Goal: Information Seeking & Learning: Learn about a topic

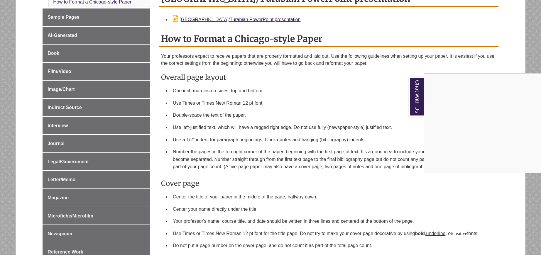
scroll to position [205, 0]
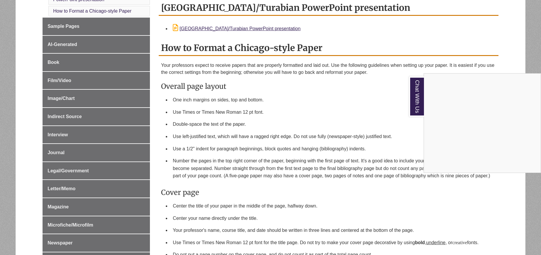
click at [82, 54] on div "Chat With Us" at bounding box center [270, 127] width 541 height 255
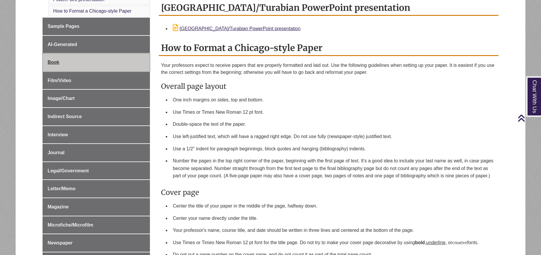
click at [52, 60] on span "Book" at bounding box center [54, 62] width 12 height 5
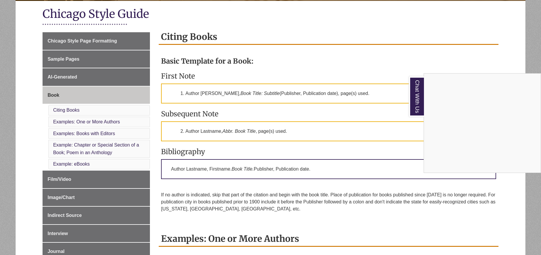
scroll to position [117, 0]
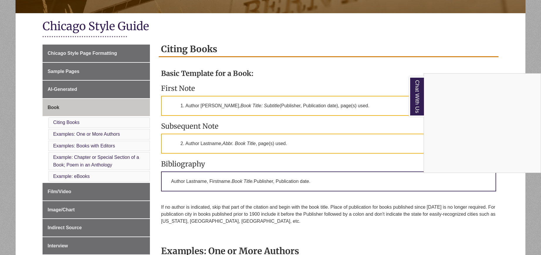
click at [69, 70] on div "Chat With Us" at bounding box center [270, 127] width 541 height 255
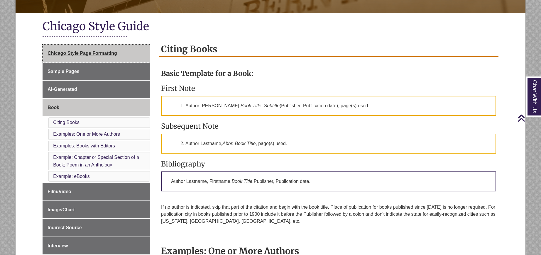
click at [88, 53] on span "Chicago Style Page Formatting" at bounding box center [82, 53] width 69 height 5
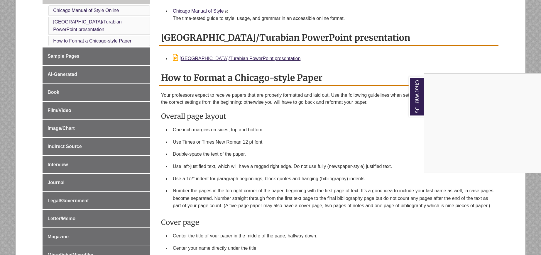
scroll to position [176, 0]
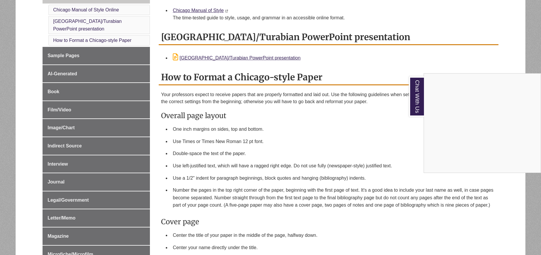
click at [76, 47] on div "Chat With Us" at bounding box center [270, 127] width 541 height 255
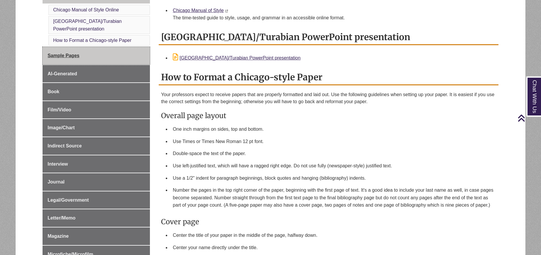
click at [77, 51] on link "Sample Pages" at bounding box center [96, 56] width 107 height 18
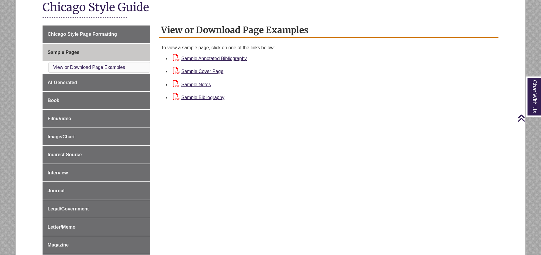
scroll to position [147, 0]
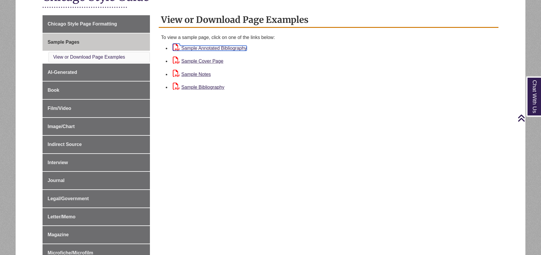
click at [222, 50] on link "Sample Annotated Bibliography" at bounding box center [210, 48] width 74 height 5
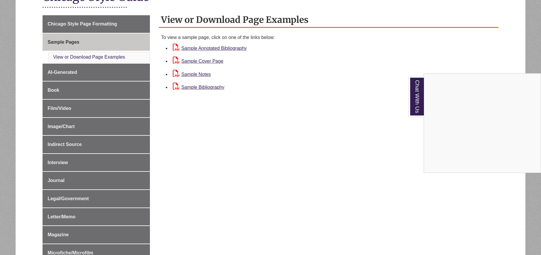
click at [206, 74] on div "Chat With Us" at bounding box center [270, 127] width 541 height 255
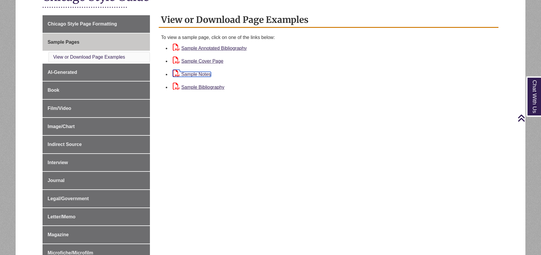
click at [205, 75] on link "Sample Notes" at bounding box center [192, 74] width 38 height 5
click at [201, 86] on link "Sample Bibliography" at bounding box center [199, 87] width 52 height 5
click at [212, 60] on link "Sample Cover Page" at bounding box center [198, 61] width 50 height 5
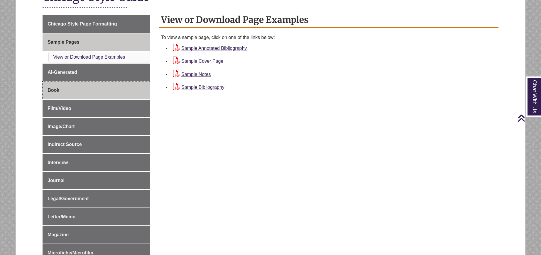
click at [54, 87] on link "Book" at bounding box center [96, 91] width 107 height 18
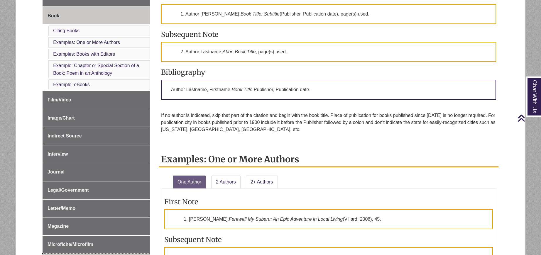
scroll to position [205, 0]
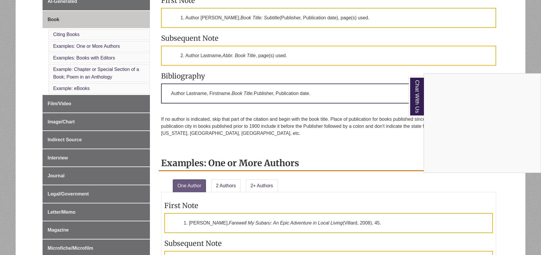
click at [92, 58] on div "Chat With Us" at bounding box center [270, 127] width 541 height 255
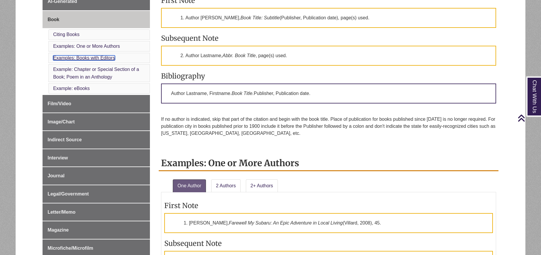
click at [97, 57] on link "Examples: Books with Editors" at bounding box center [84, 57] width 62 height 5
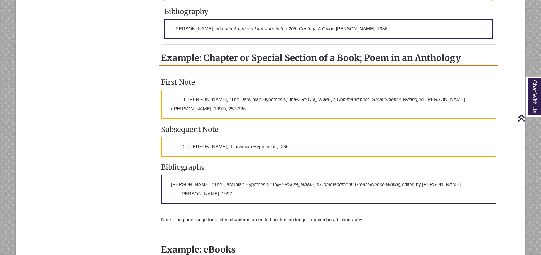
scroll to position [673, 0]
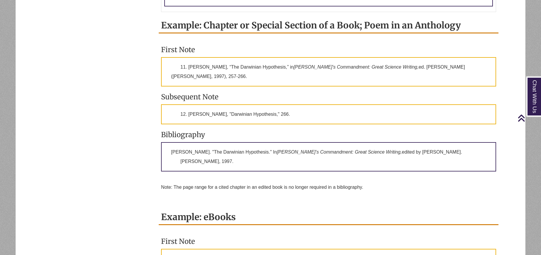
click at [233, 150] on p "[PERSON_NAME]. "The Darwinian Hypothesis." In [PERSON_NAME]’s Commandment: Grea…" at bounding box center [328, 156] width 335 height 29
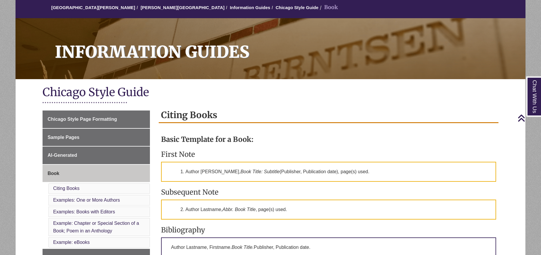
scroll to position [0, 0]
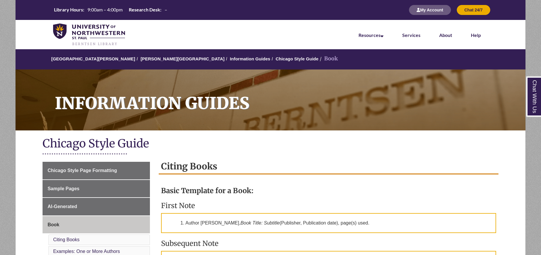
scroll to position [205, 0]
